Goal: Navigation & Orientation: Find specific page/section

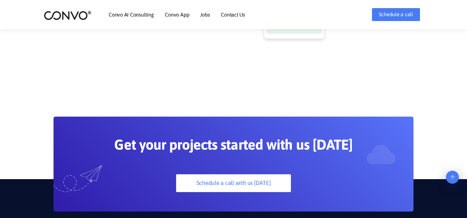
scroll to position [1656, 0]
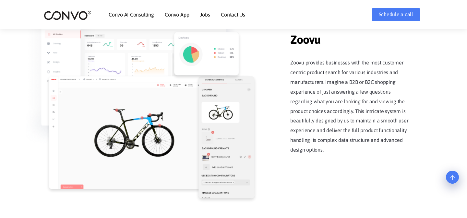
scroll to position [876, 0]
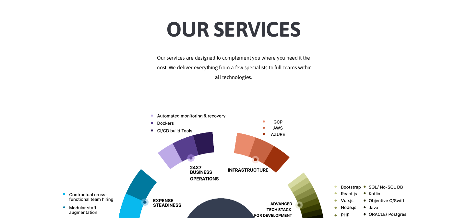
scroll to position [0, 0]
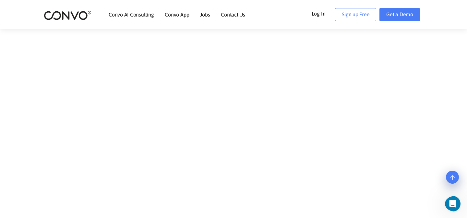
scroll to position [491, 0]
